Goal: Check status: Check status

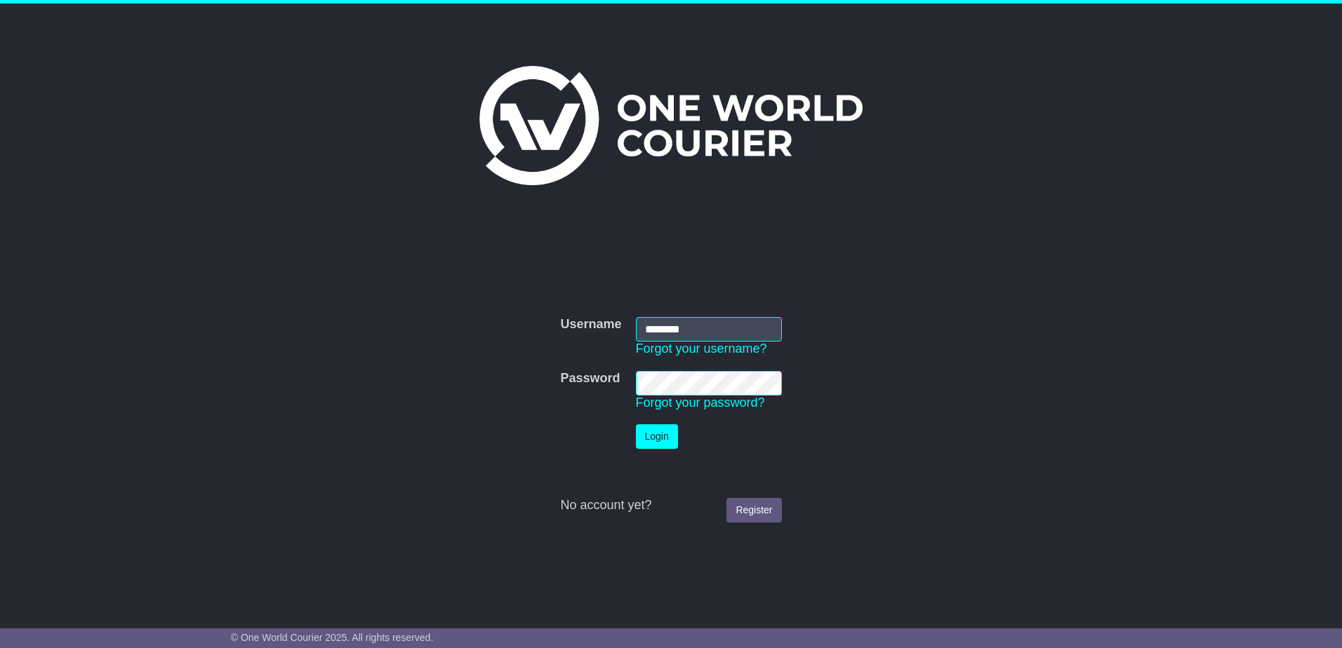
click at [647, 446] on button "Login" at bounding box center [657, 436] width 42 height 25
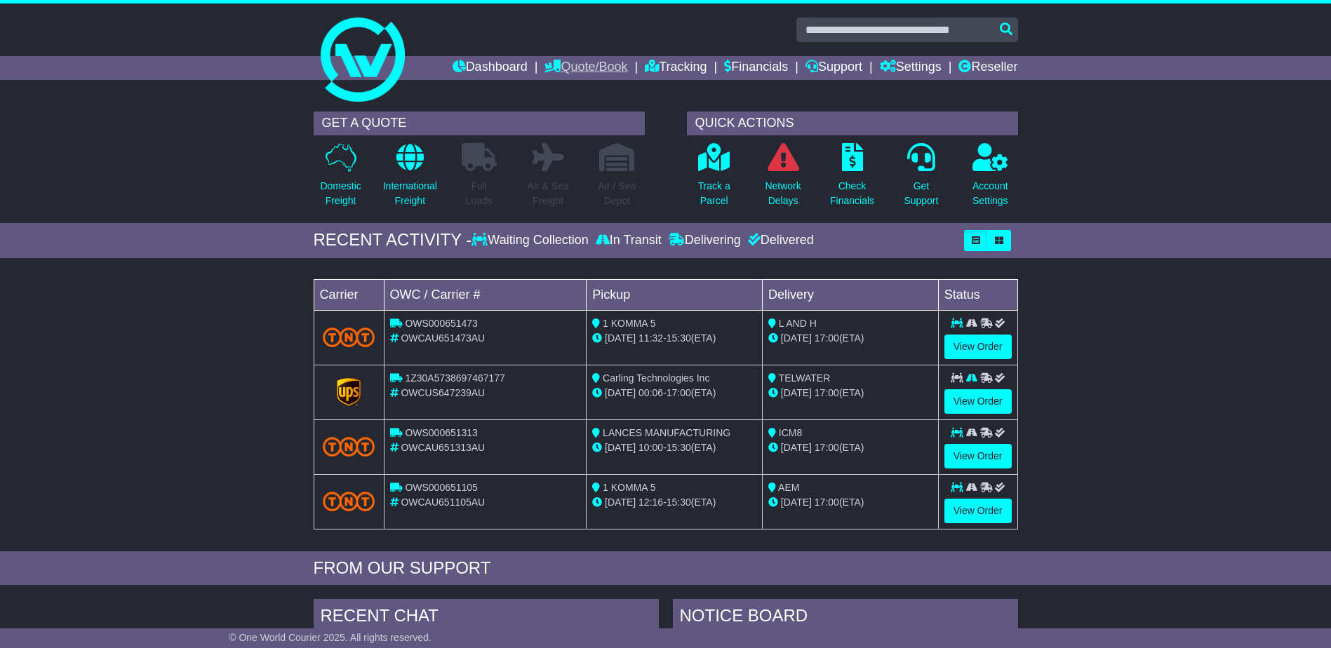
click at [580, 67] on link "Quote/Book" at bounding box center [585, 68] width 83 height 24
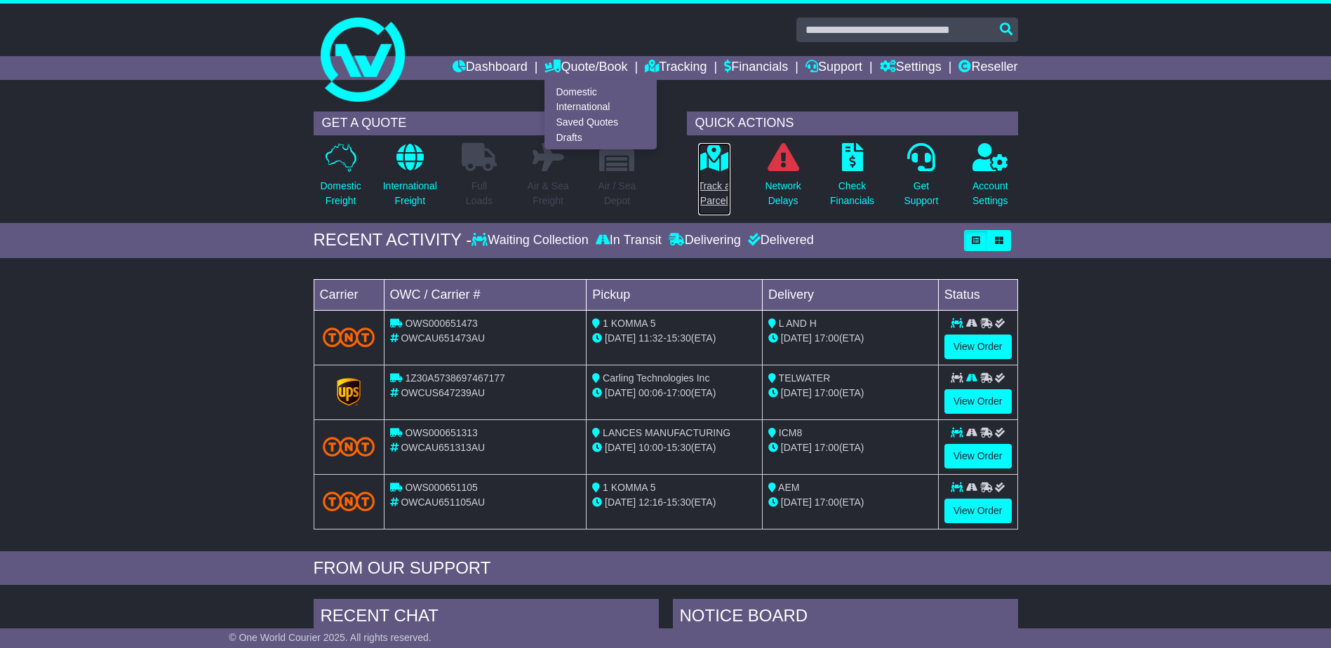
click at [724, 171] on p at bounding box center [714, 157] width 32 height 29
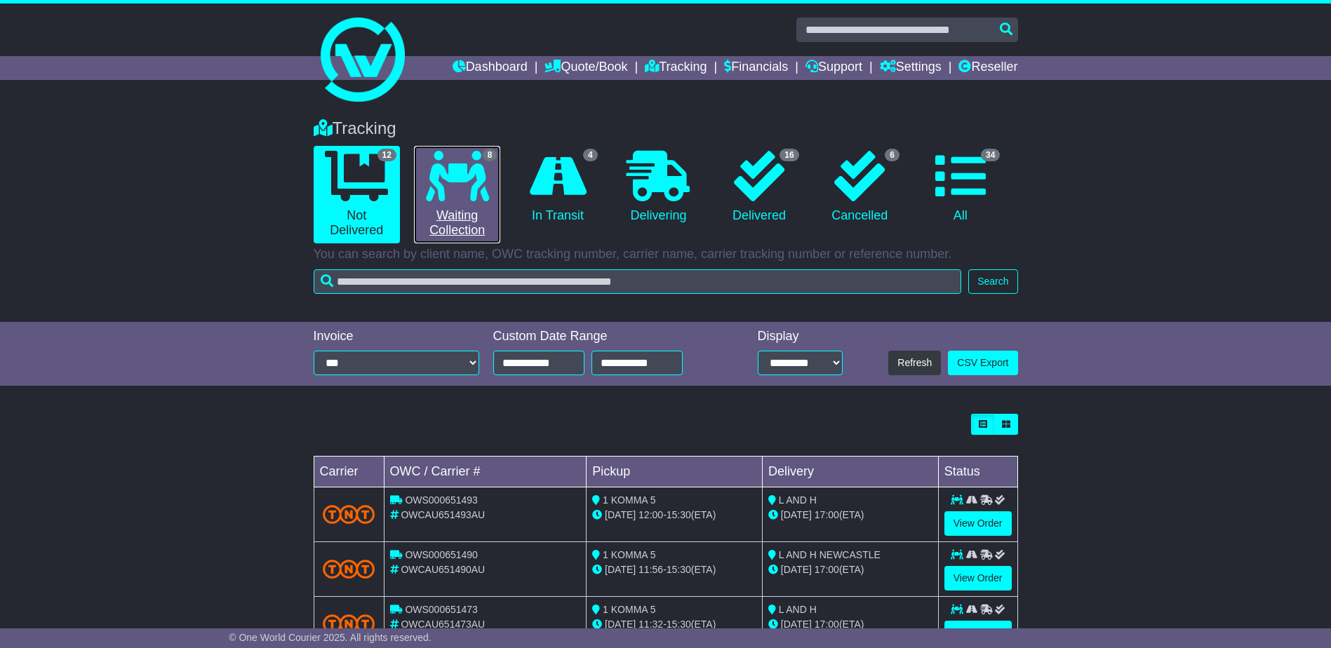
click at [427, 185] on icon at bounding box center [457, 176] width 63 height 51
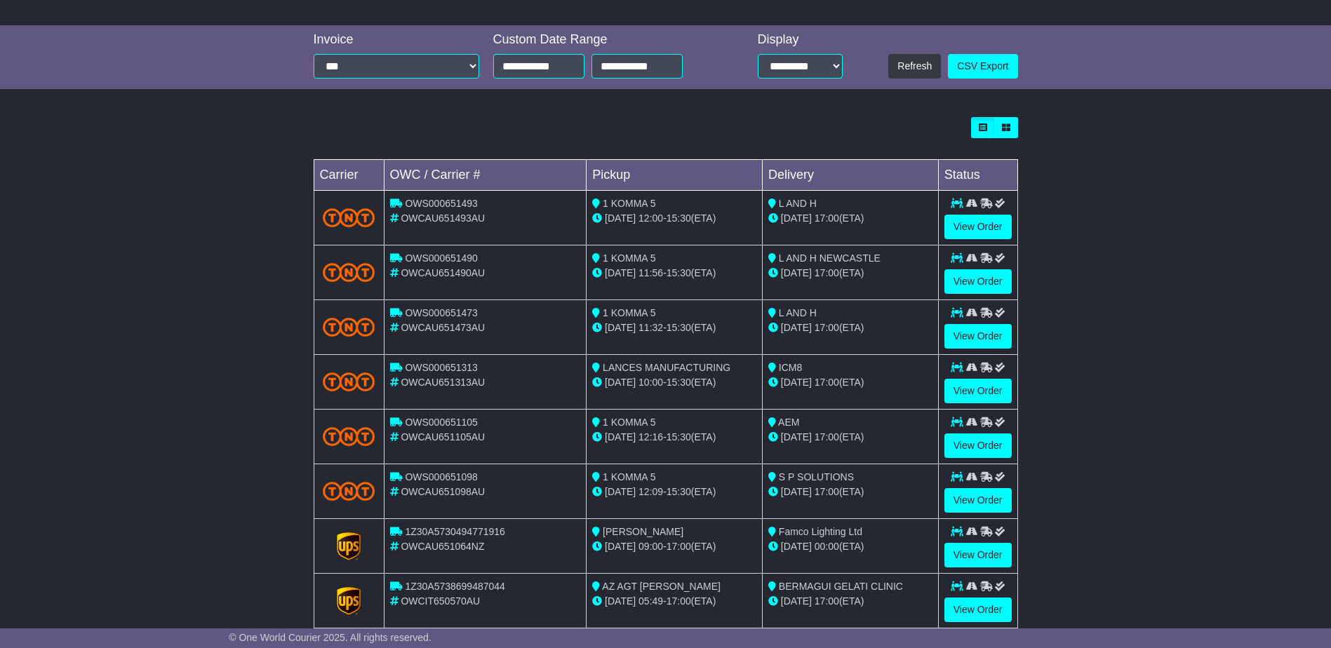
scroll to position [327, 0]
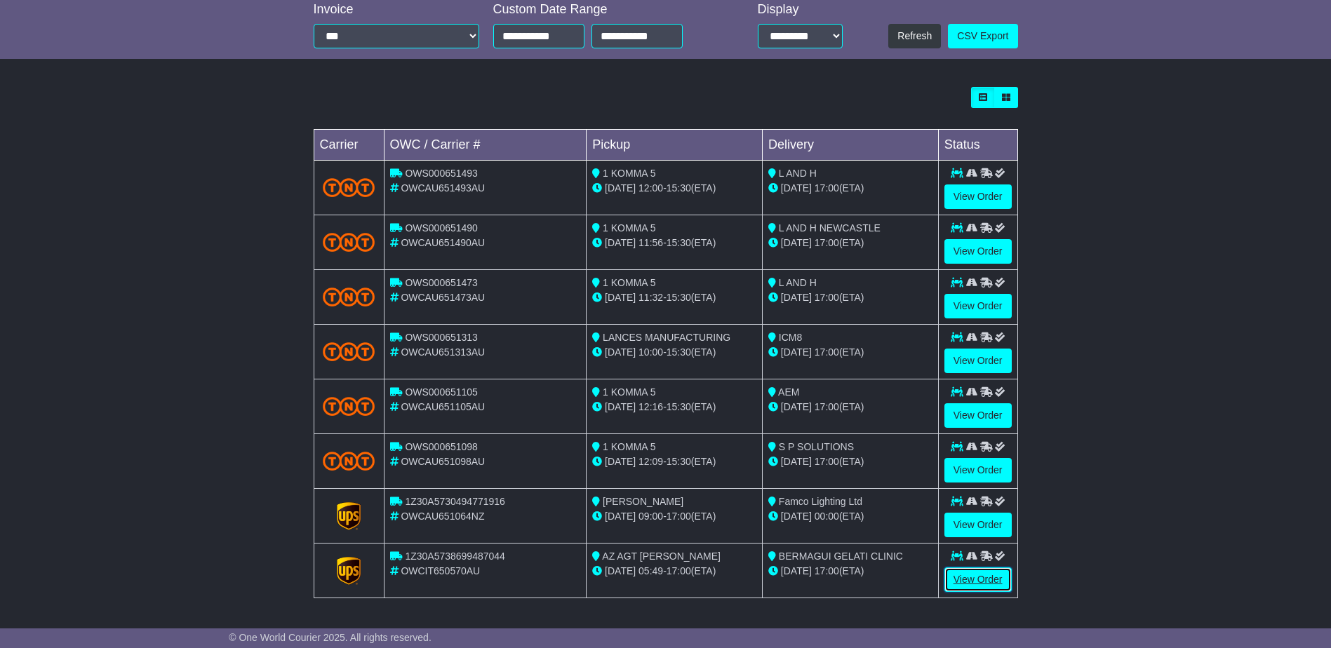
click at [982, 591] on link "View Order" at bounding box center [977, 580] width 67 height 25
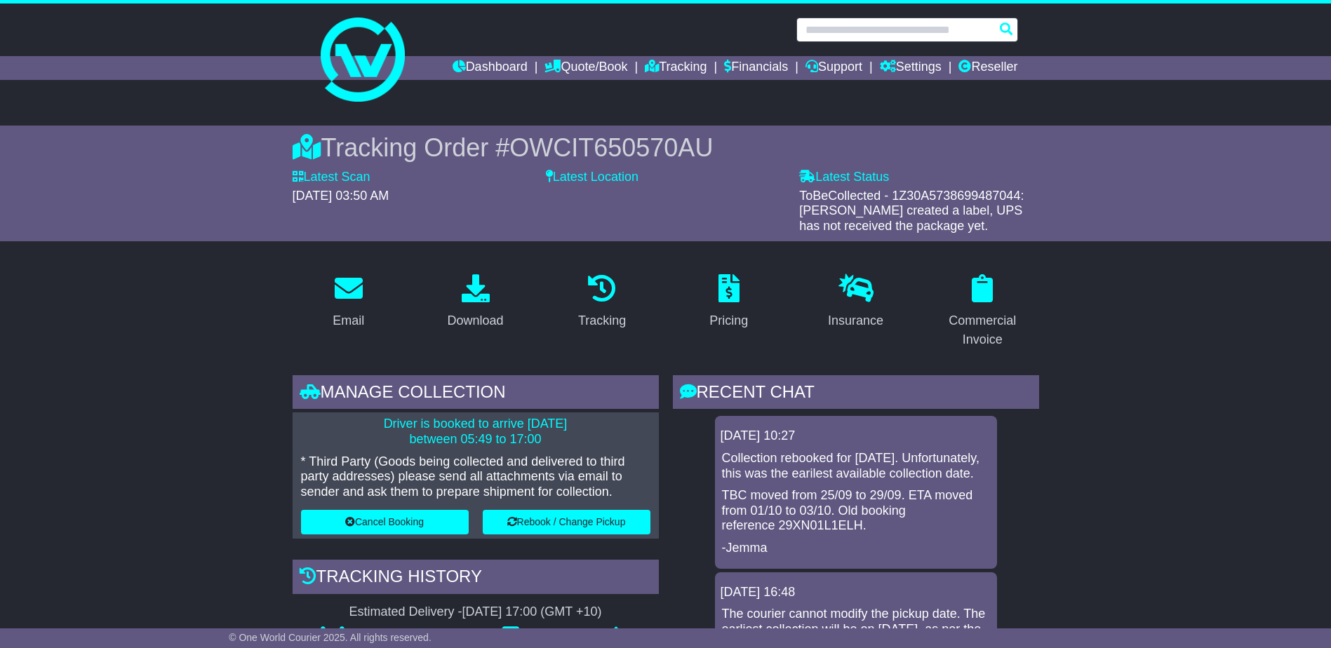
click at [850, 33] on input "text" at bounding box center [907, 30] width 222 height 25
paste input "*********"
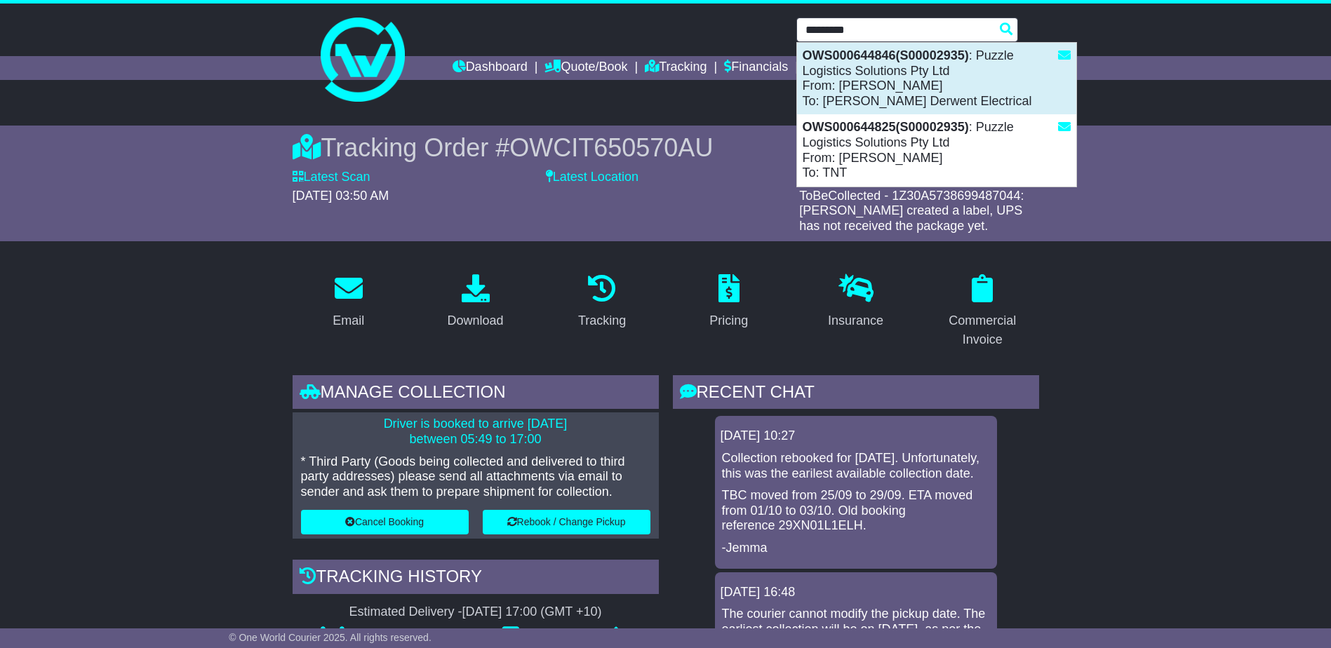
click at [874, 88] on div "OWS000644846(S00002935) : Puzzle Logistics Solutions Pty Ltd From: JODIE To: Sa…" at bounding box center [936, 79] width 279 height 72
type input "**********"
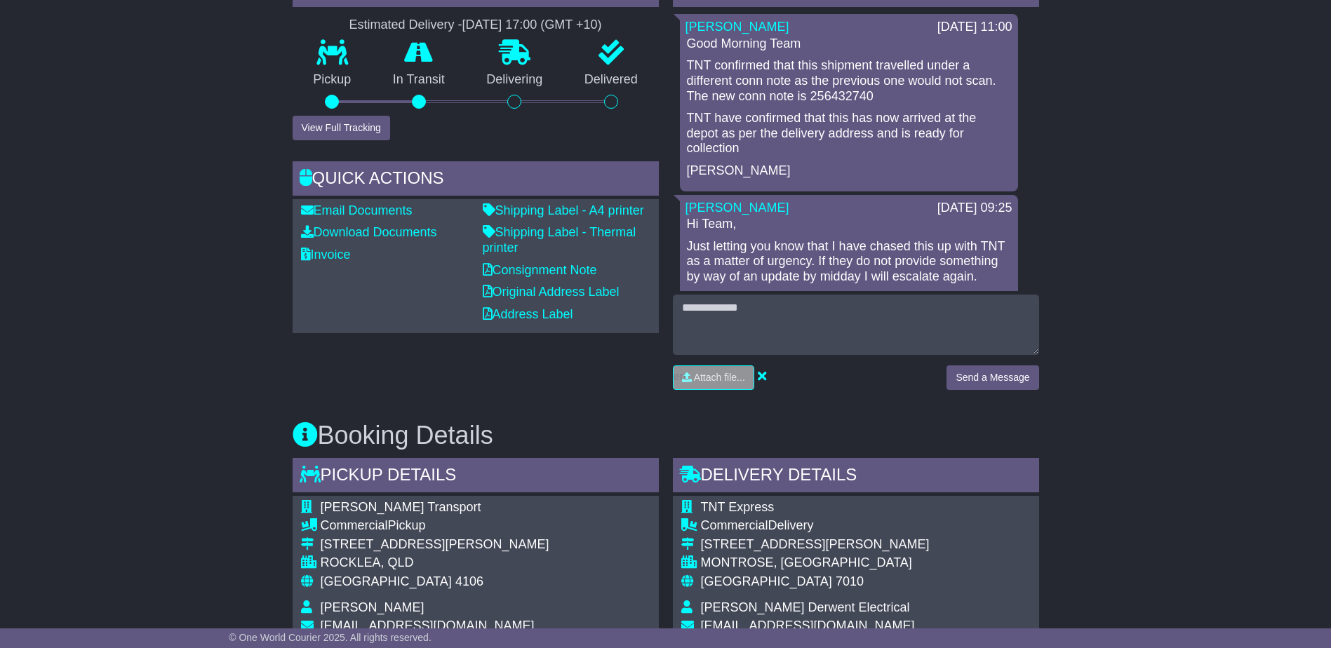
scroll to position [842, 0]
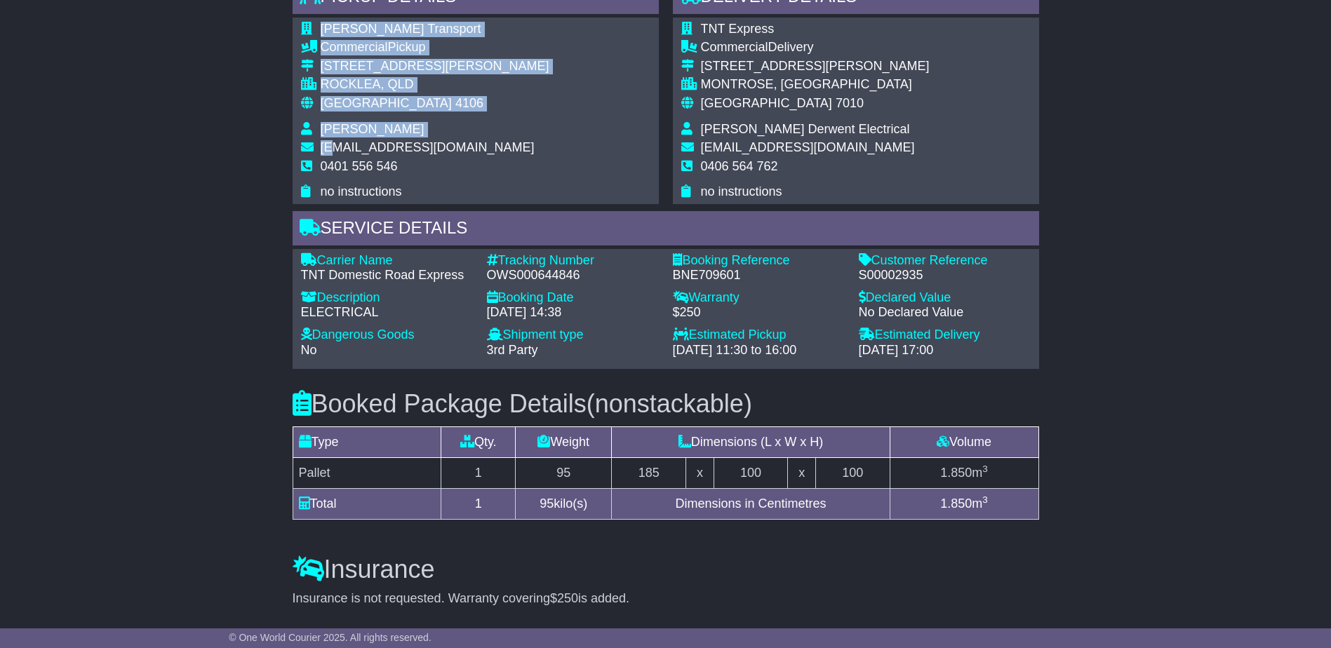
drag, startPoint x: 406, startPoint y: 147, endPoint x: 333, endPoint y: 142, distance: 72.4
click at [333, 142] on div "[PERSON_NAME] Transport Commercial Pickup [STREET_ADDRESS][PERSON_NAME] ROCKLEA…" at bounding box center [476, 111] width 366 height 187
drag, startPoint x: 333, startPoint y: 142, endPoint x: 614, endPoint y: 4, distance: 312.8
click at [340, 142] on span "[EMAIL_ADDRESS][DOMAIN_NAME]" at bounding box center [428, 147] width 214 height 14
drag, startPoint x: 453, startPoint y: 145, endPoint x: 337, endPoint y: 149, distance: 115.1
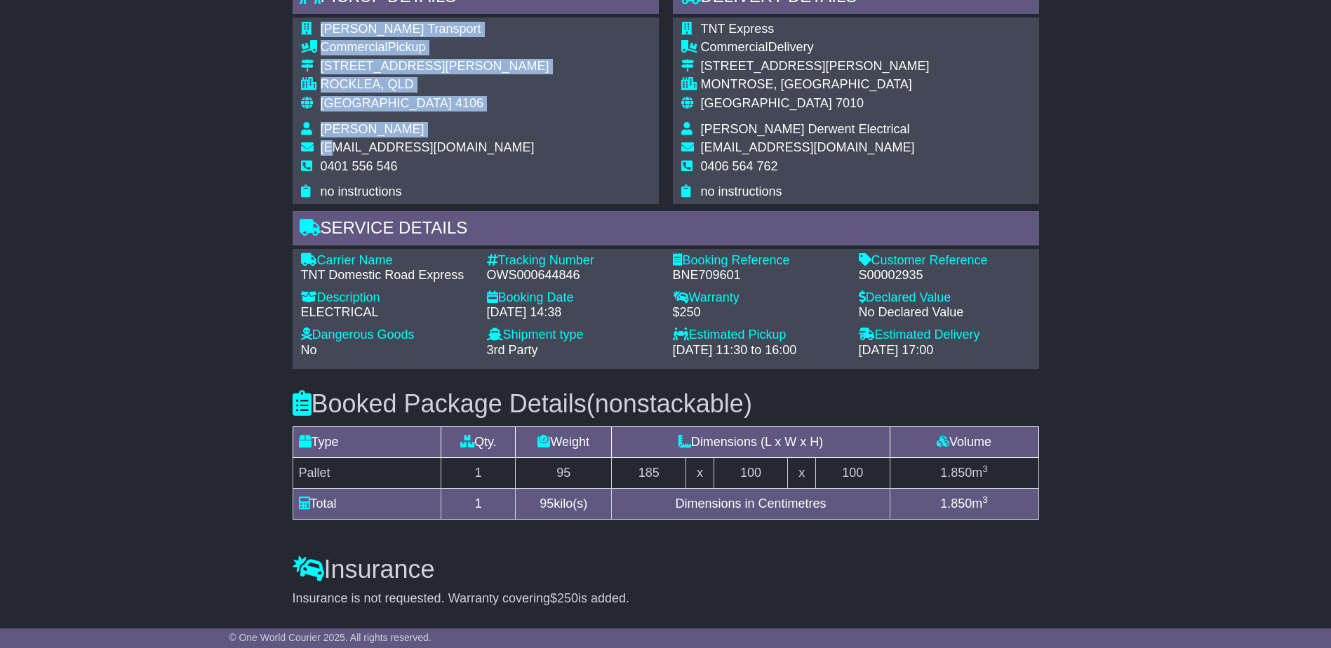
click at [337, 149] on div "[PERSON_NAME] Transport Commercial Pickup [STREET_ADDRESS][PERSON_NAME] ROCKLEA…" at bounding box center [476, 111] width 366 height 187
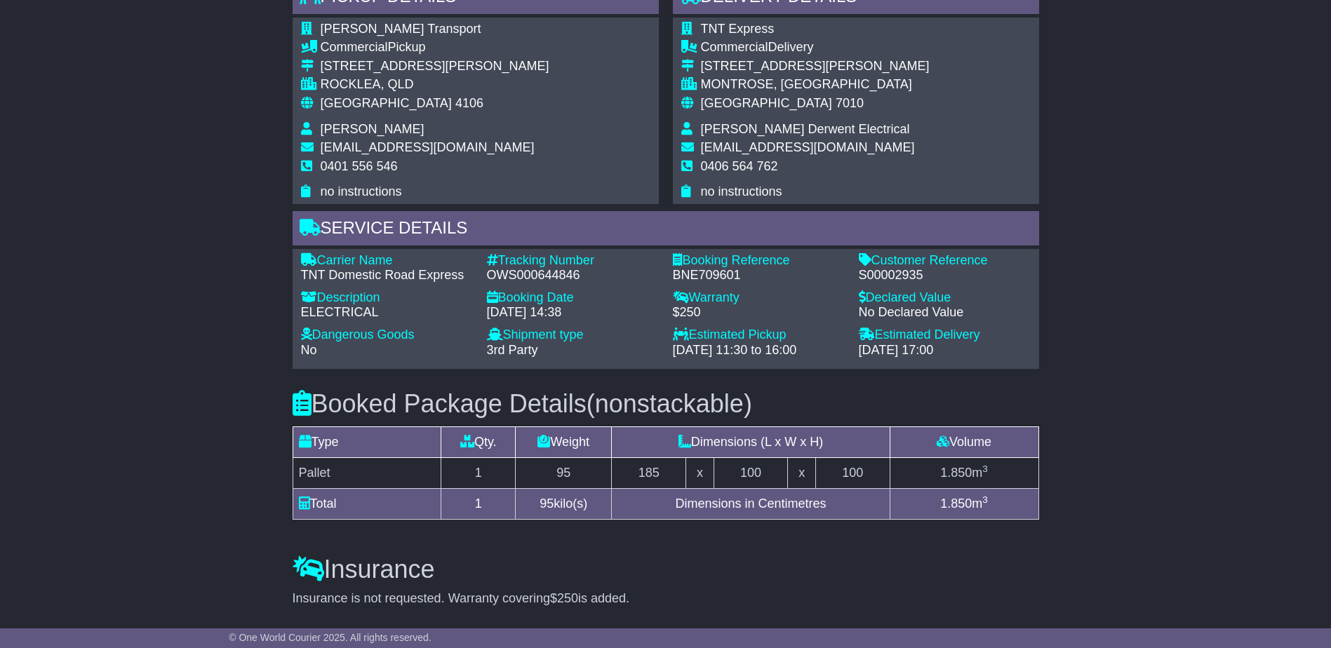
drag, startPoint x: 337, startPoint y: 149, endPoint x: 323, endPoint y: 141, distance: 16.6
click at [328, 149] on span "[EMAIL_ADDRESS][DOMAIN_NAME]" at bounding box center [428, 147] width 214 height 14
drag, startPoint x: 316, startPoint y: 140, endPoint x: 328, endPoint y: 145, distance: 13.3
click at [319, 142] on td at bounding box center [311, 149] width 20 height 19
drag, startPoint x: 321, startPoint y: 149, endPoint x: 450, endPoint y: 152, distance: 129.1
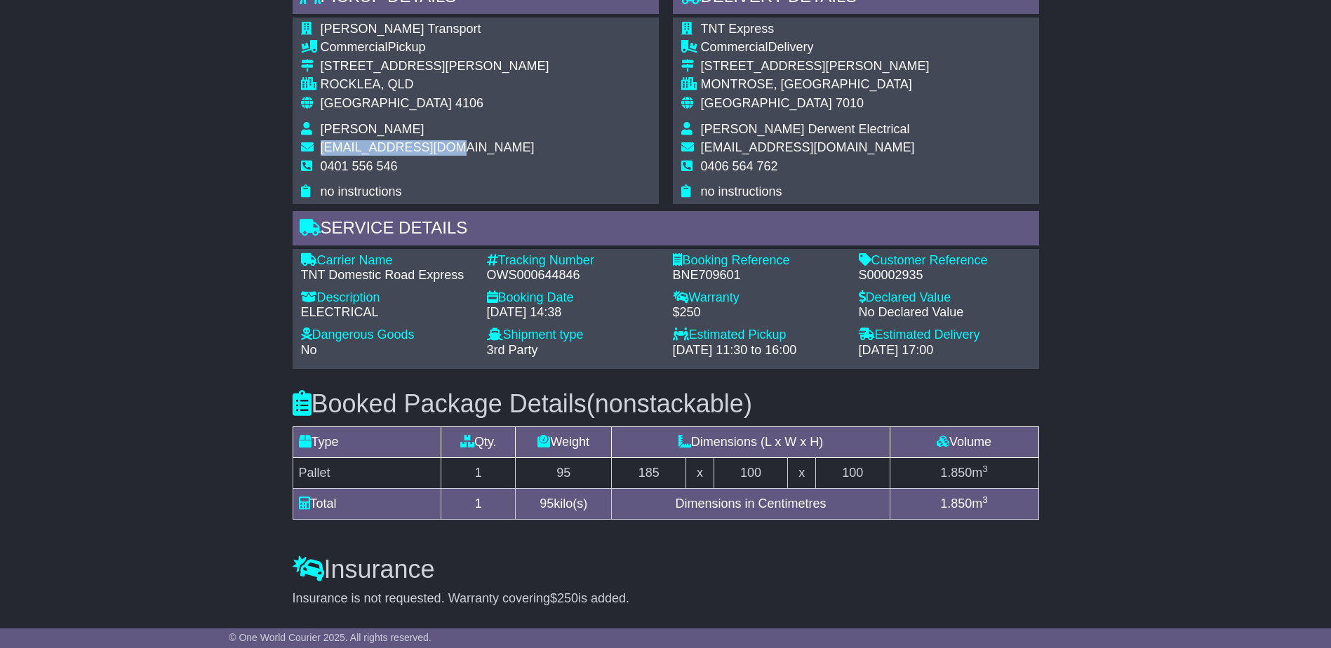
click at [450, 152] on span "[EMAIL_ADDRESS][DOMAIN_NAME]" at bounding box center [428, 147] width 214 height 14
drag, startPoint x: 450, startPoint y: 152, endPoint x: 439, endPoint y: 147, distance: 11.6
copy span "[EMAIL_ADDRESS][DOMAIN_NAME]"
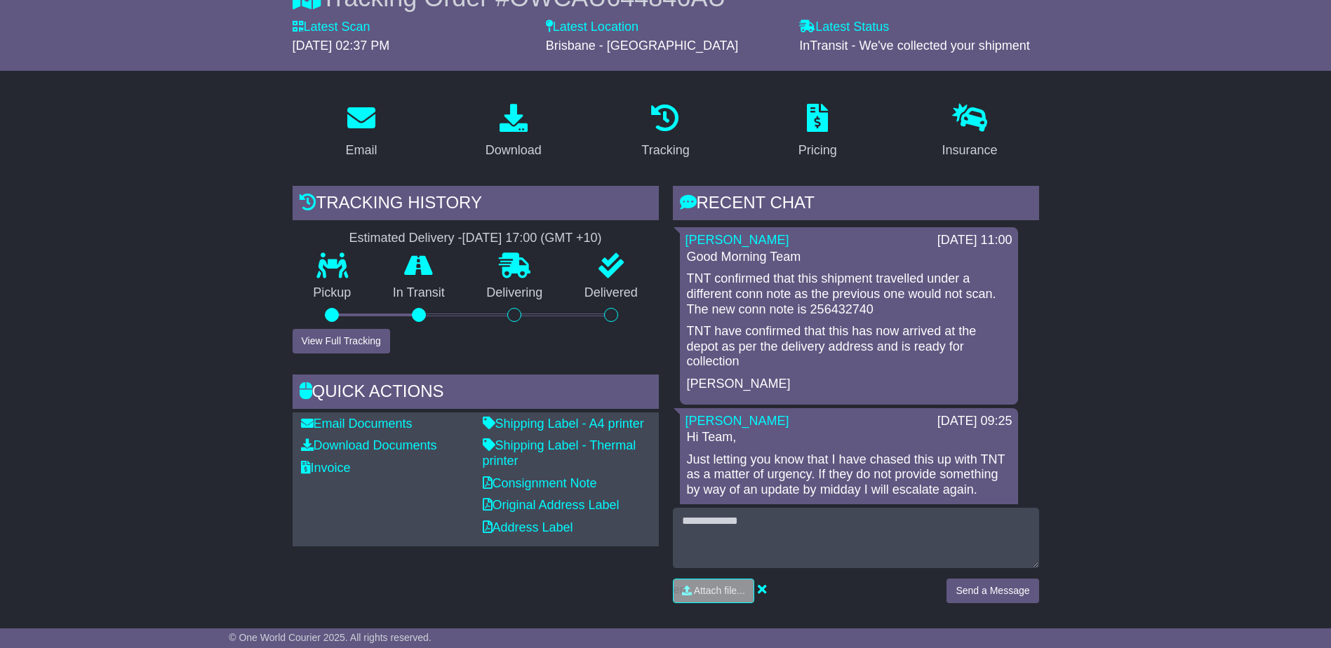
scroll to position [0, 0]
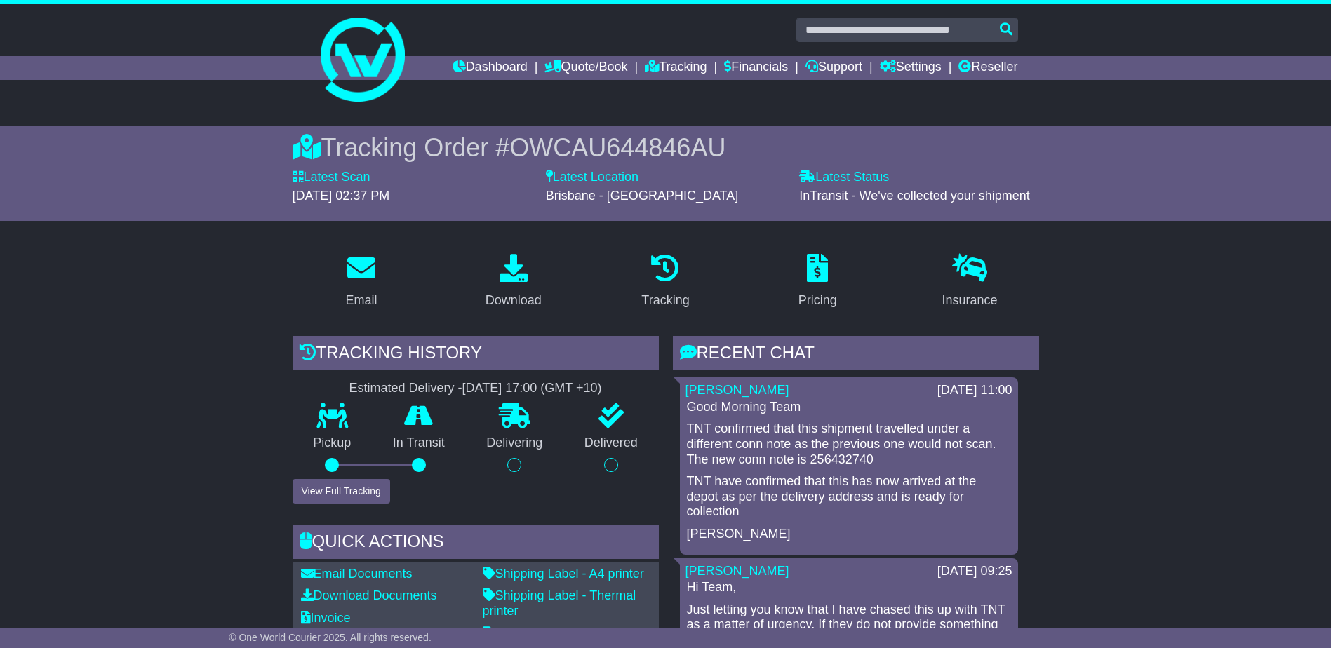
drag, startPoint x: 755, startPoint y: 109, endPoint x: 593, endPoint y: 148, distance: 166.8
click at [593, 148] on span "OWCAU644846AU" at bounding box center [617, 147] width 216 height 29
drag, startPoint x: 716, startPoint y: 149, endPoint x: 514, endPoint y: 146, distance: 202.1
click at [514, 146] on span "OWCAU644846AU" at bounding box center [617, 147] width 216 height 29
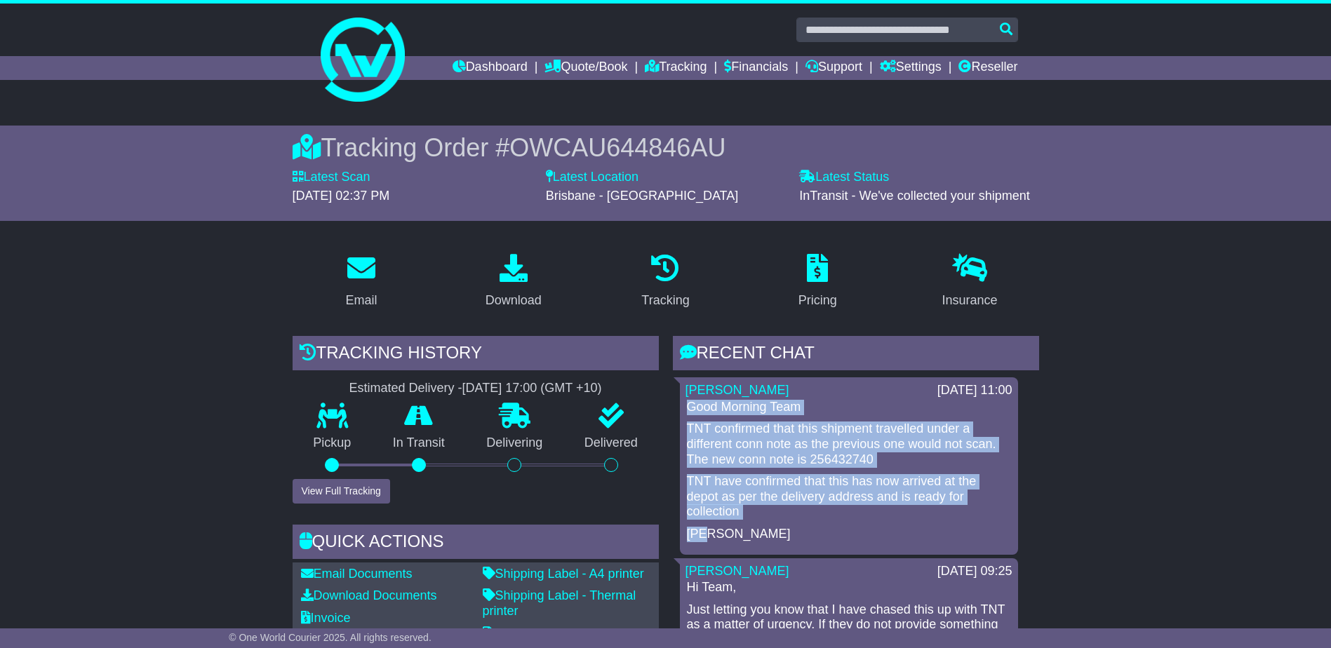
drag, startPoint x: 690, startPoint y: 409, endPoint x: 883, endPoint y: 531, distance: 228.3
click at [883, 531] on div "Good Morning Team TNT confirmed that this shipment travelled under a different …" at bounding box center [848, 471] width 327 height 142
drag, startPoint x: 883, startPoint y: 531, endPoint x: 847, endPoint y: 482, distance: 60.8
copy div "Good Morning Team TNT confirmed that this shipment travelled under a different …"
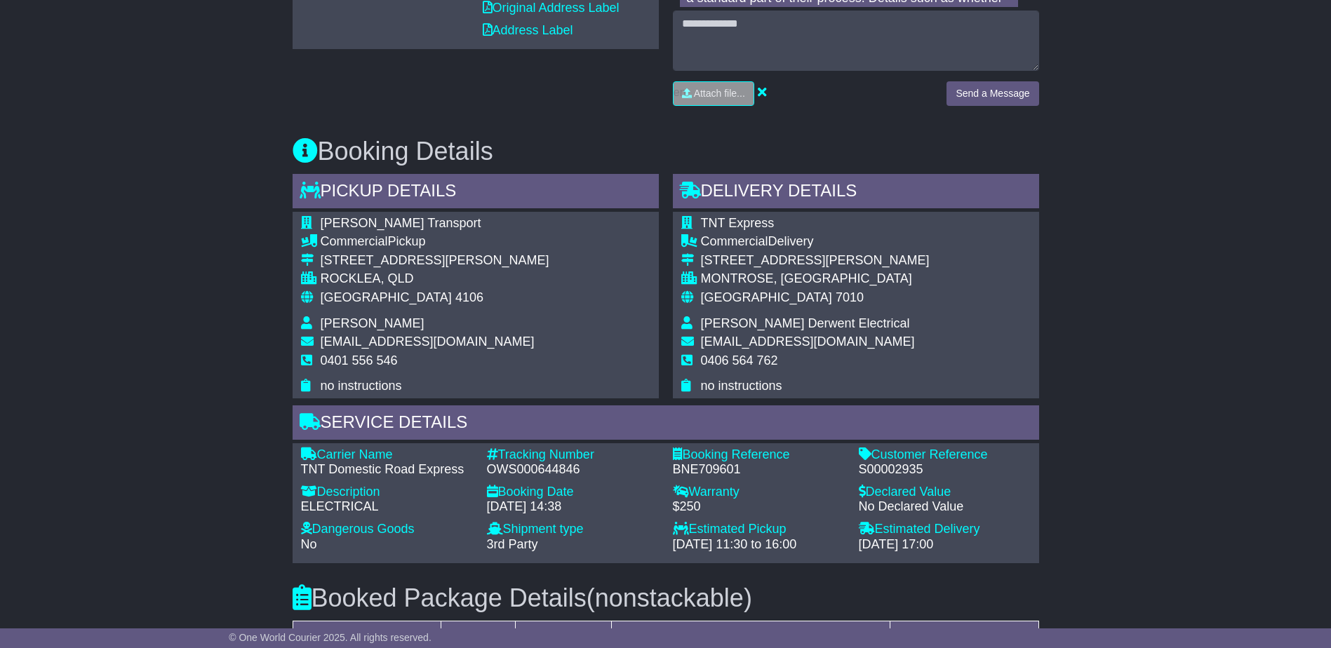
scroll to position [631, 0]
